Goal: Navigation & Orientation: Find specific page/section

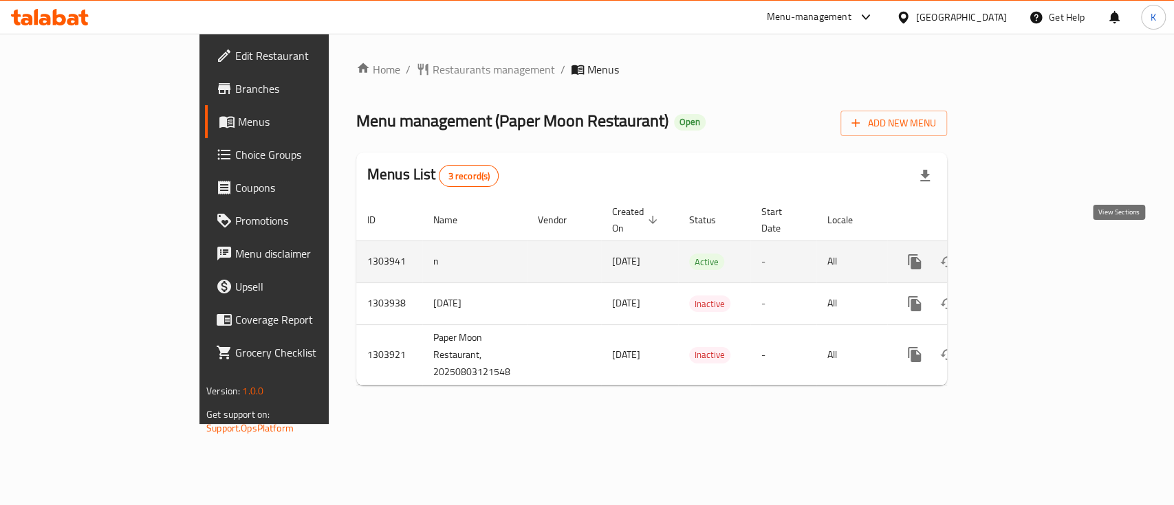
click at [1022, 254] on icon "enhanced table" at bounding box center [1013, 262] width 17 height 17
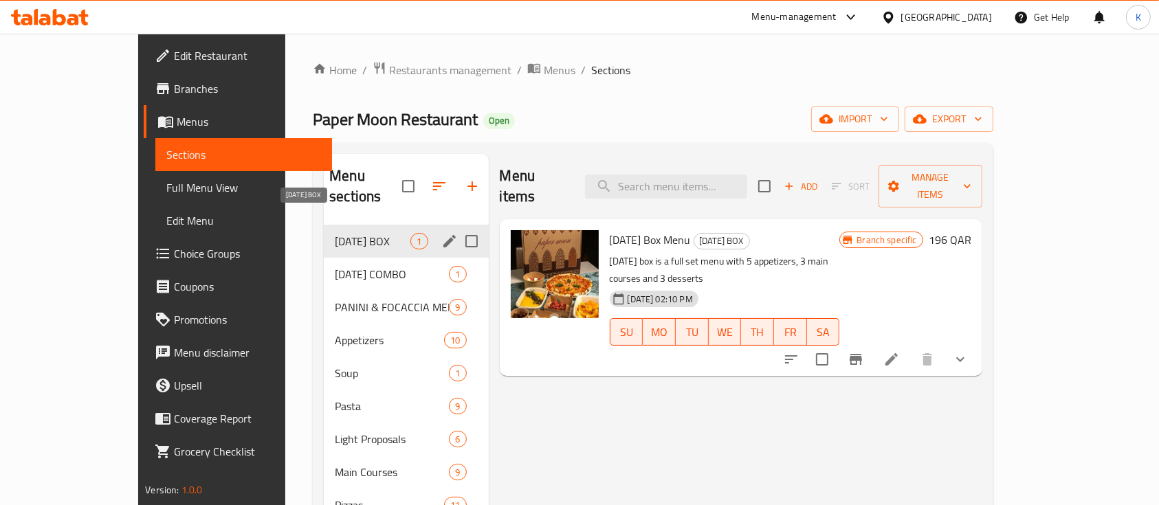
click at [335, 233] on span "[DATE] BOX" at bounding box center [373, 241] width 76 height 17
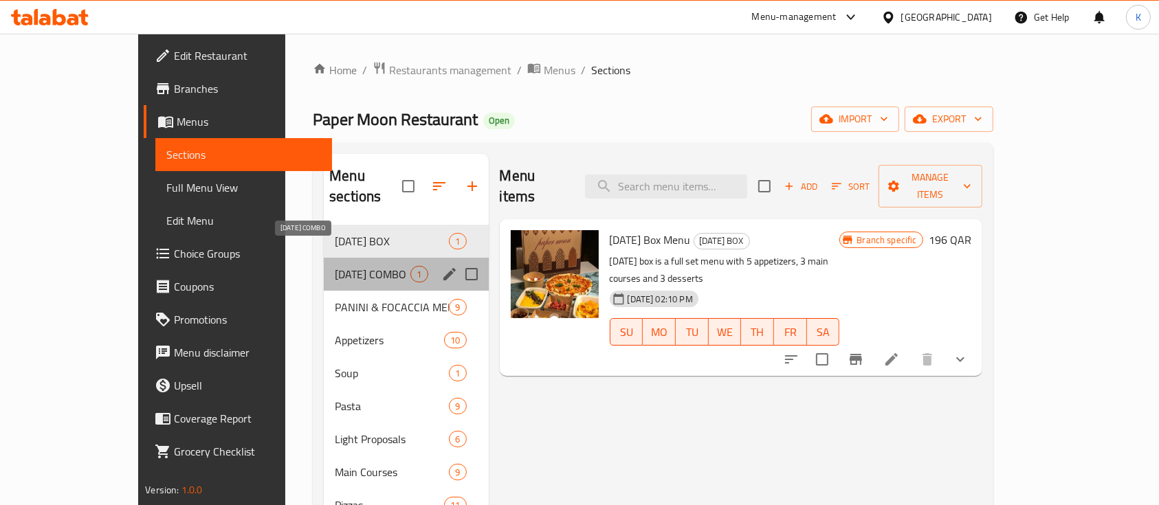
click at [335, 266] on span "[DATE] COMBO" at bounding box center [373, 274] width 76 height 17
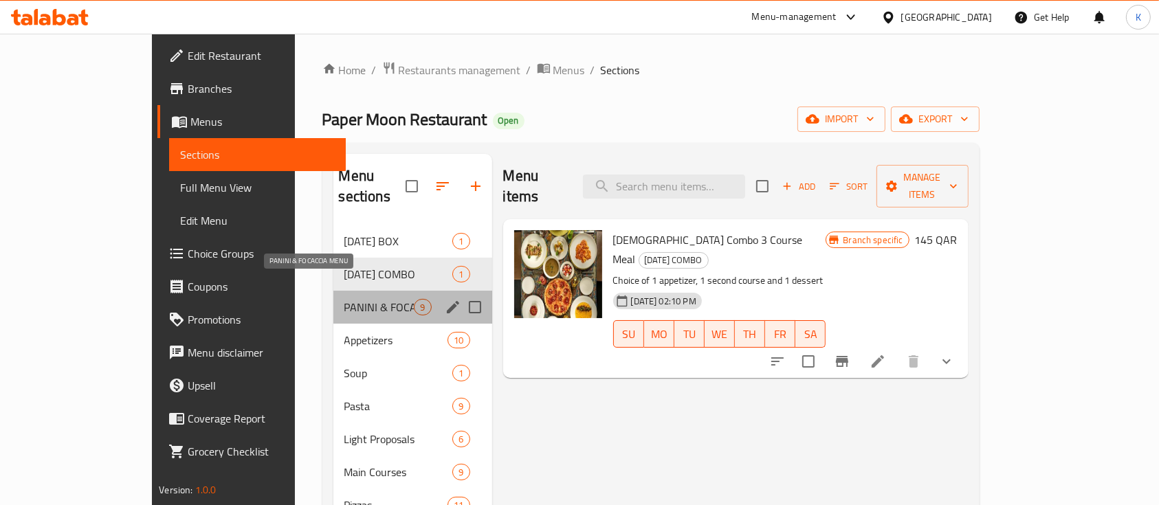
click at [344, 299] on span "PANINI & FOCACCIA MENU" at bounding box center [379, 307] width 70 height 17
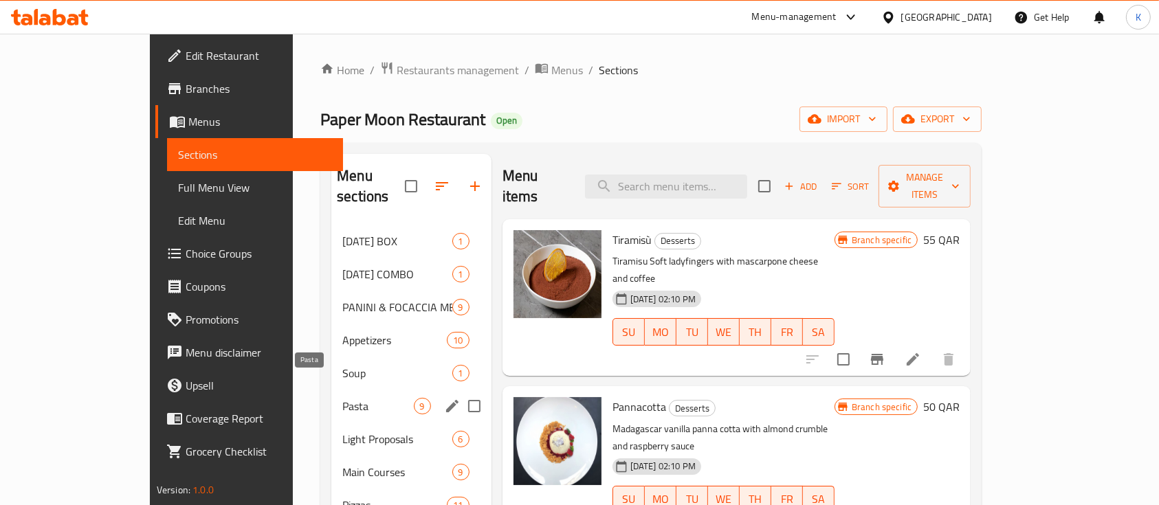
scroll to position [193, 0]
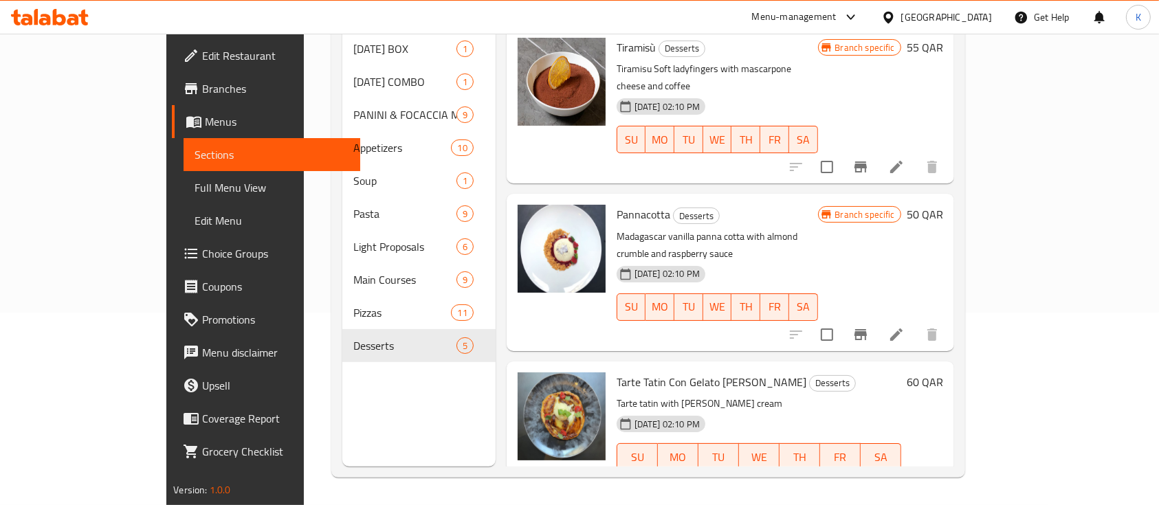
click at [342, 377] on div "Menu sections [DATE] BOX 1 [DATE] COMBO 1 PANINI & FOCACCIA MENU 9 Appetizers 1…" at bounding box center [418, 213] width 153 height 505
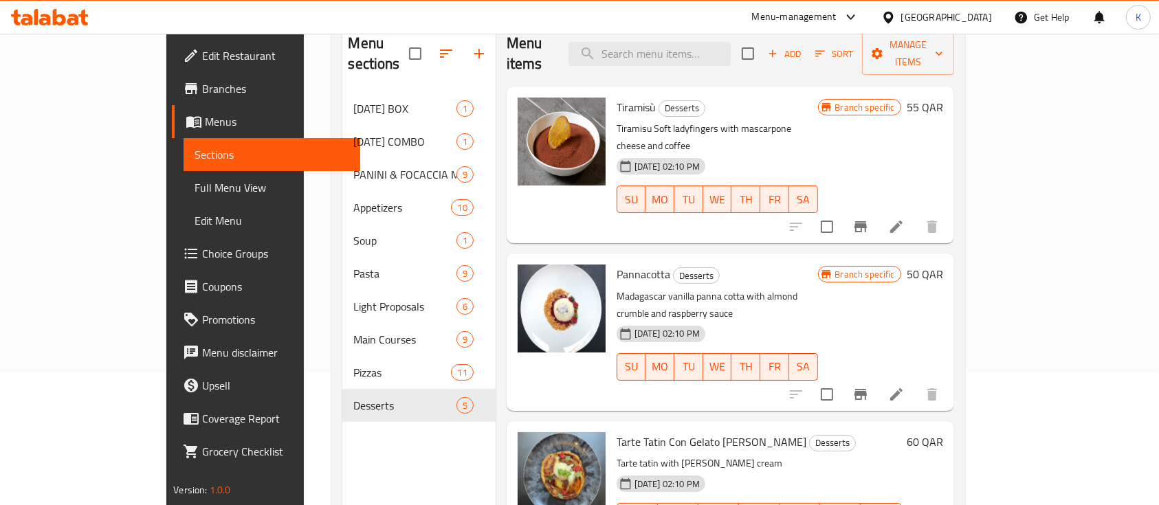
scroll to position [105, 0]
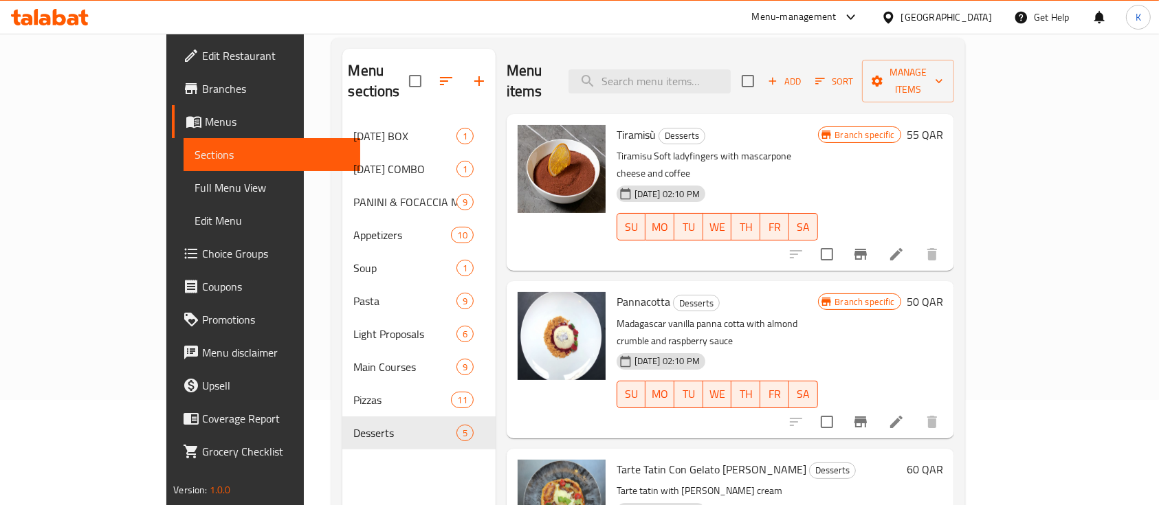
click at [573, 35] on div "Home / Restaurants management / Menus / Sections Paper Moon Restaurant Open imp…" at bounding box center [647, 260] width 633 height 609
click at [343, 485] on div "Menu sections [DATE] BOX 1 [DATE] COMBO 1 PANINI & FOCACCIA MENU 9 Appetizers 1…" at bounding box center [418, 301] width 153 height 505
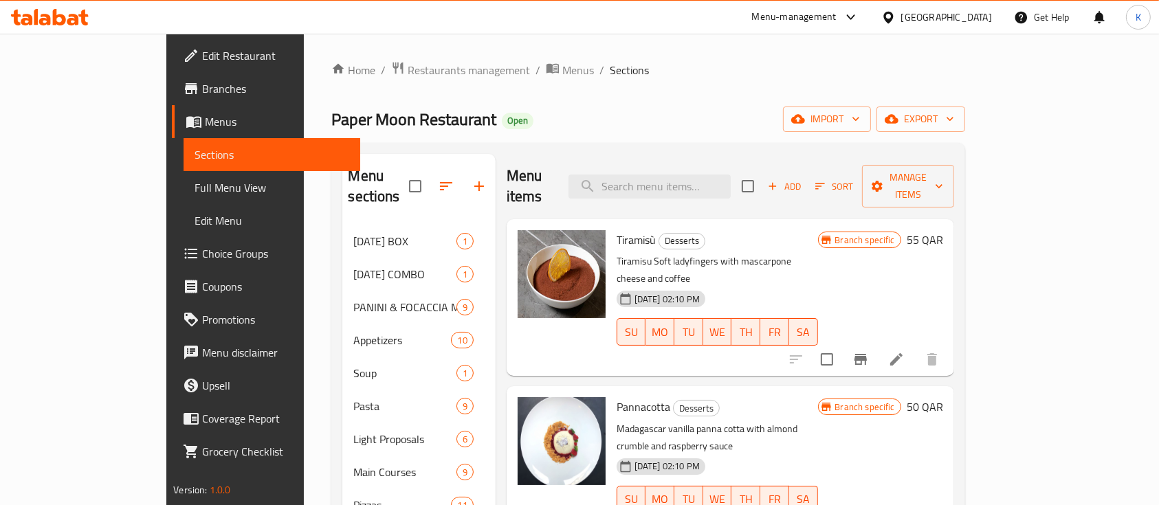
click at [863, 28] on div "Menu-management" at bounding box center [805, 17] width 129 height 33
click at [837, 21] on div "Menu-management" at bounding box center [794, 17] width 85 height 17
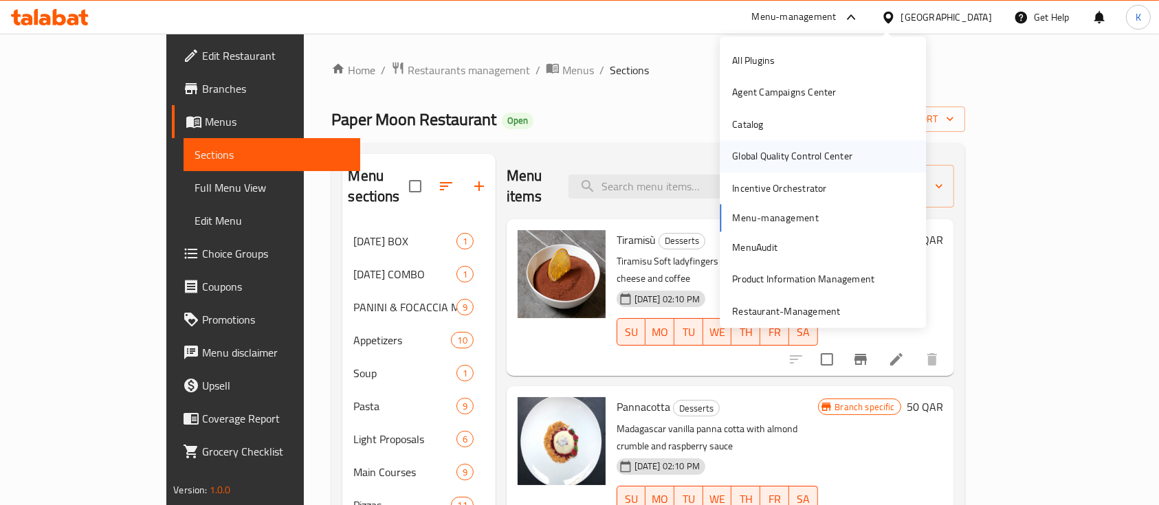
click at [793, 164] on div "Global Quality Control Center" at bounding box center [792, 156] width 120 height 15
